Goal: Learn about a topic

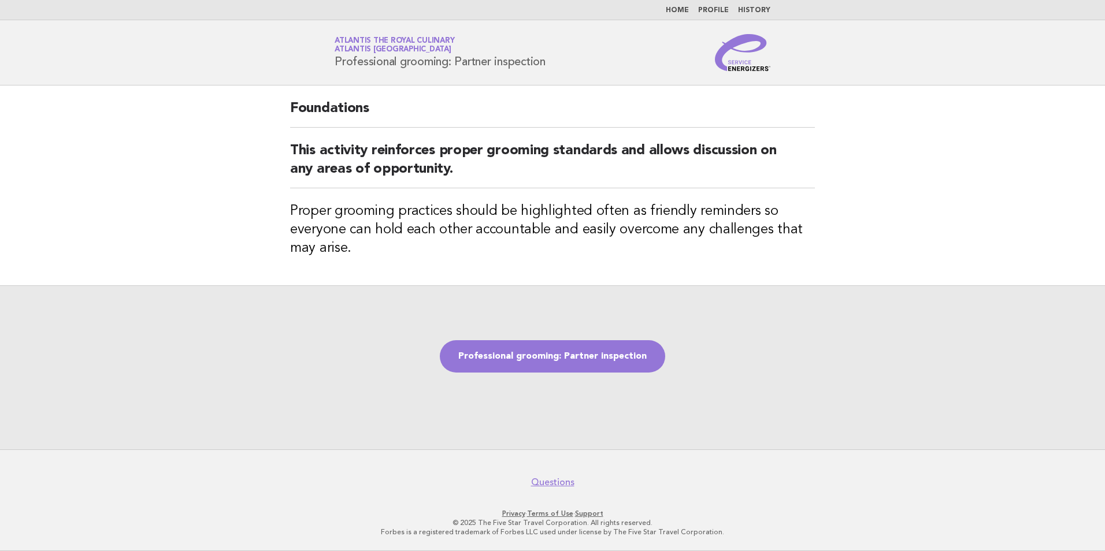
click at [682, 7] on link "Home" at bounding box center [677, 10] width 23 height 7
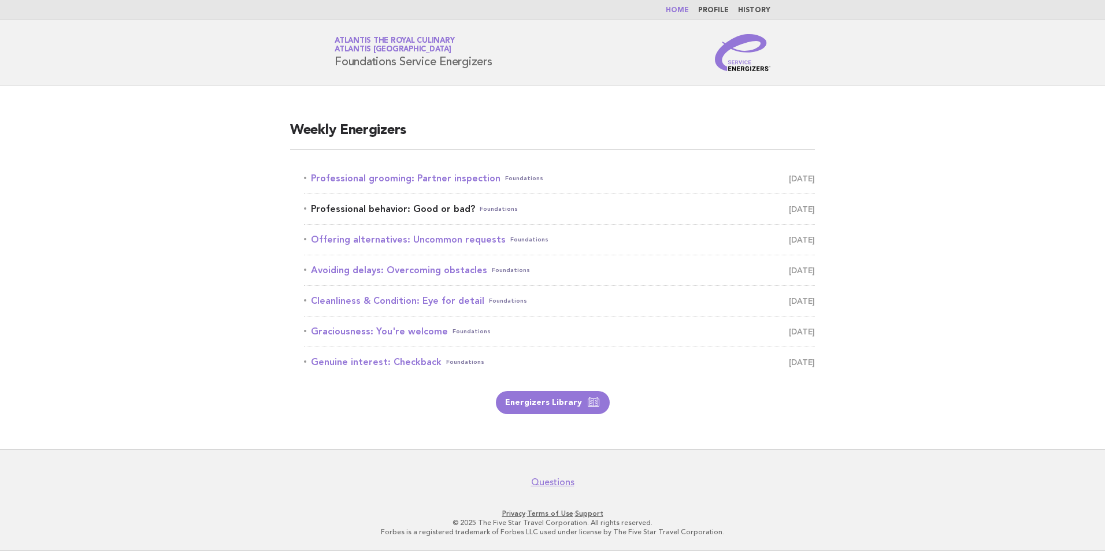
click at [418, 211] on link "Professional behavior: Good or bad? Foundations October 3" at bounding box center [559, 209] width 511 height 16
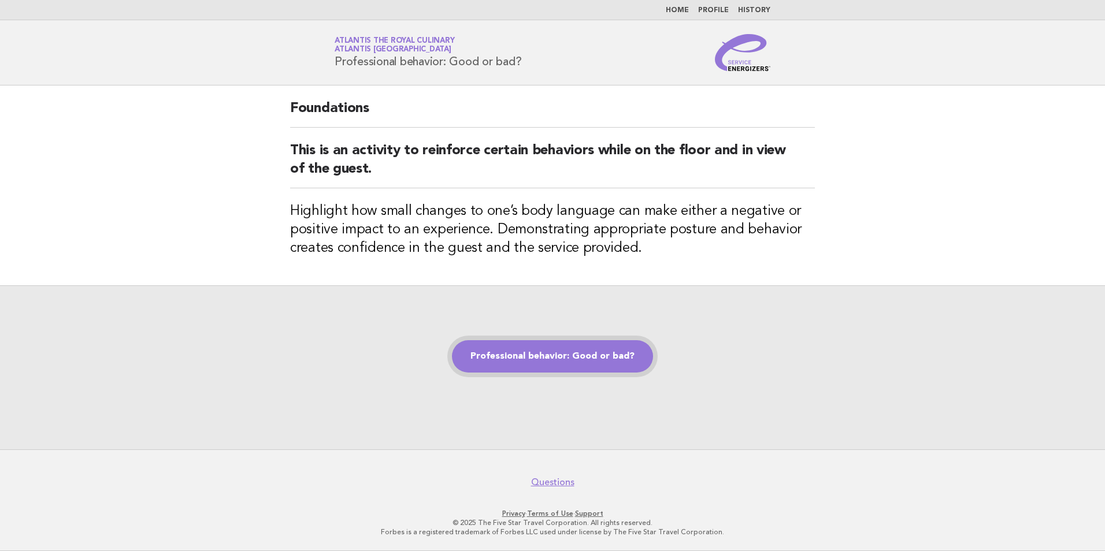
click at [487, 359] on link "Professional behavior: Good or bad?" at bounding box center [552, 356] width 201 height 32
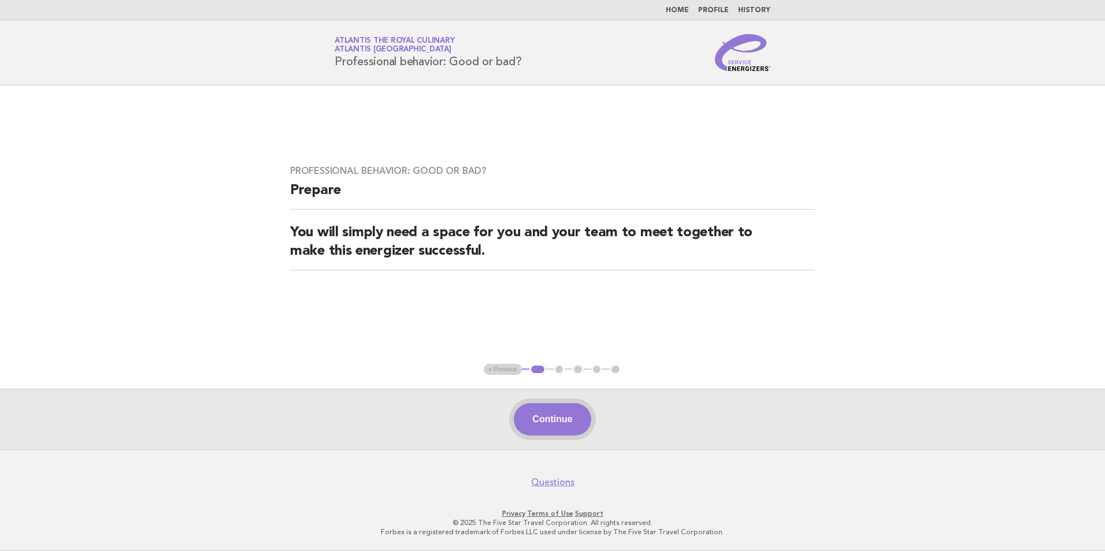
click at [549, 424] on button "Continue" at bounding box center [552, 419] width 77 height 32
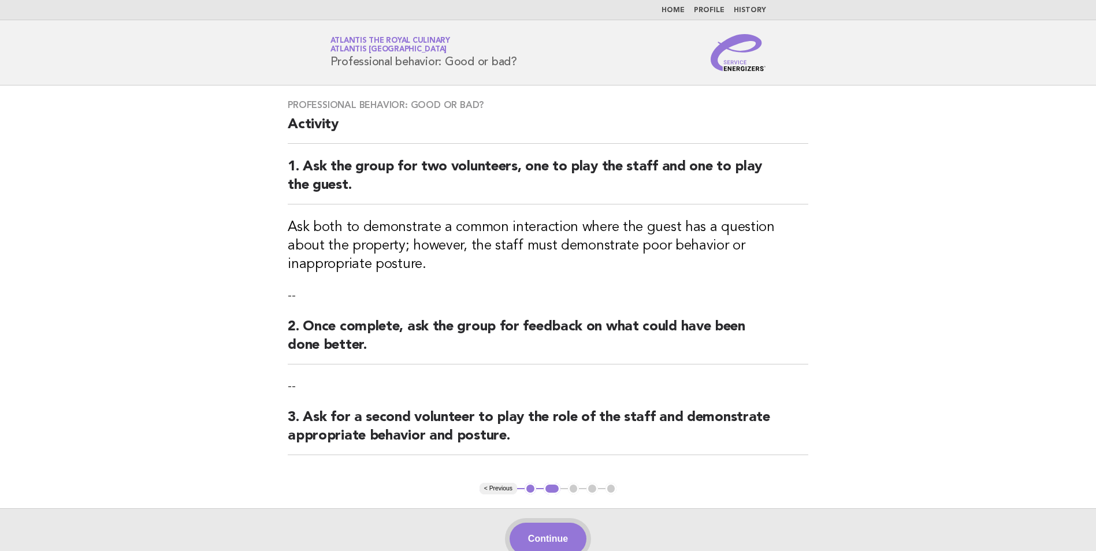
click at [532, 547] on button "Continue" at bounding box center [548, 539] width 77 height 32
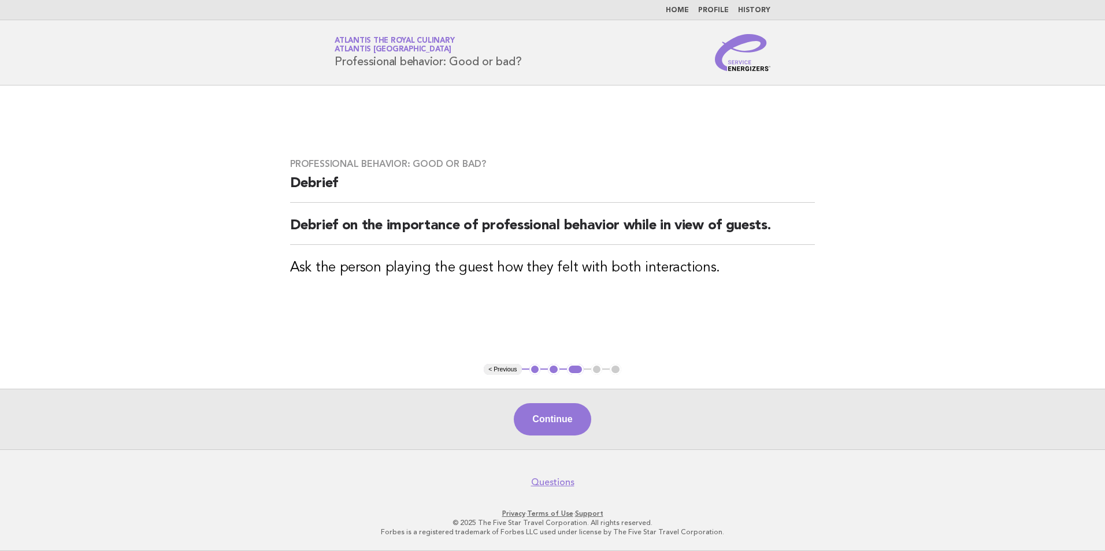
click at [531, 418] on button "Continue" at bounding box center [552, 419] width 77 height 32
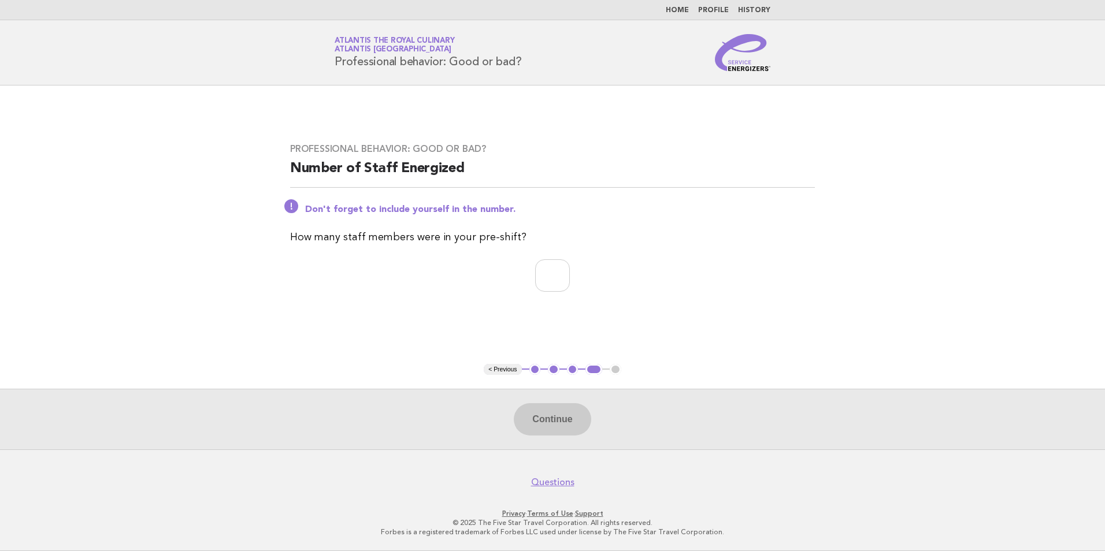
click at [538, 423] on div "Continue" at bounding box center [552, 419] width 1105 height 61
click at [528, 415] on div "Continue" at bounding box center [552, 419] width 1105 height 61
